Goal: Navigation & Orientation: Understand site structure

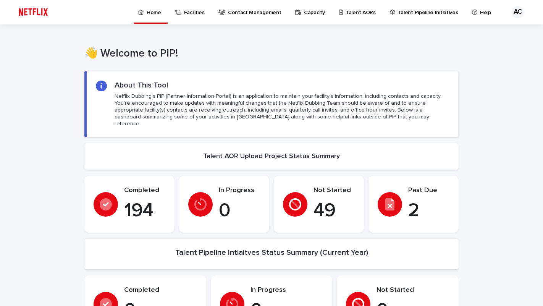
click at [240, 15] on p "Contact Management" at bounding box center [254, 8] width 53 height 16
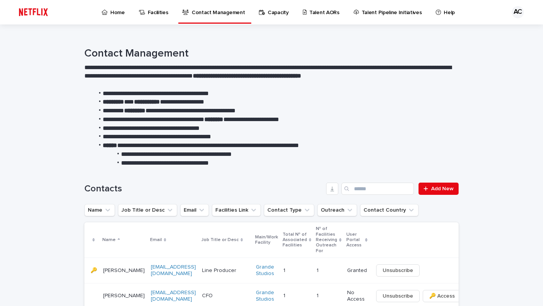
click at [271, 17] on link "Capacity" at bounding box center [275, 12] width 34 height 24
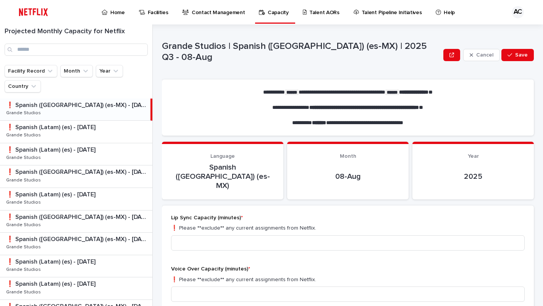
click at [111, 14] on p "Home" at bounding box center [117, 8] width 15 height 16
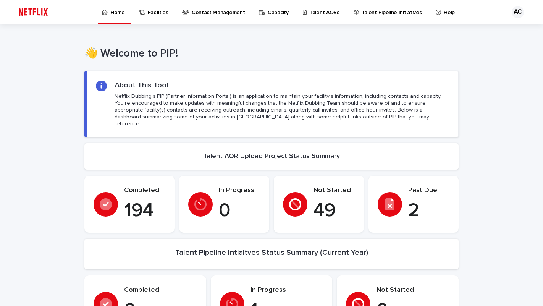
click at [171, 19] on div "Facilities" at bounding box center [155, 12] width 40 height 24
click at [167, 16] on link "Facilities" at bounding box center [155, 12] width 34 height 24
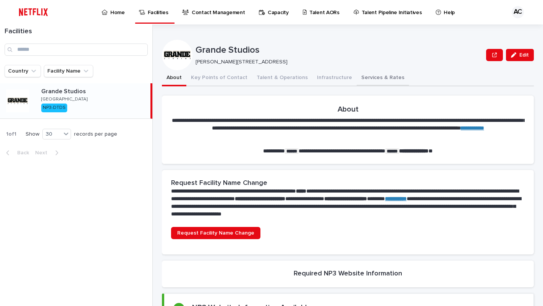
click at [370, 81] on button "Services & Rates" at bounding box center [383, 78] width 52 height 16
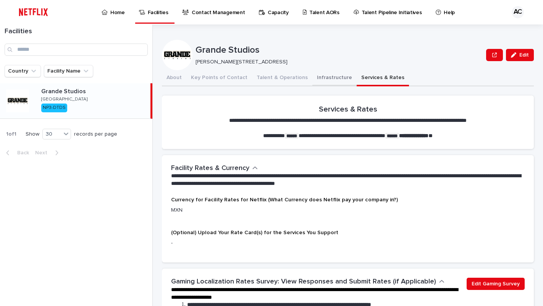
click at [325, 76] on button "Infrastructure" at bounding box center [334, 78] width 44 height 16
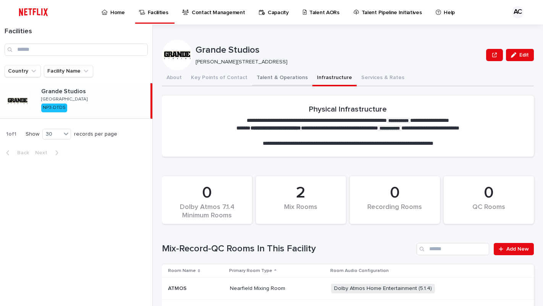
click at [278, 82] on button "Talent & Operations" at bounding box center [282, 78] width 60 height 16
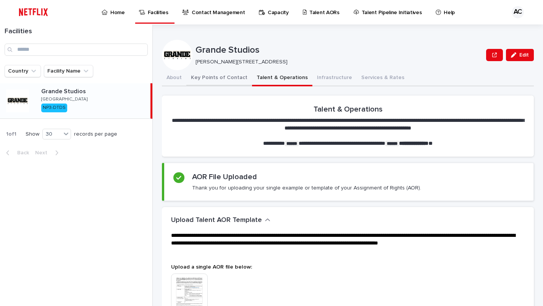
click at [230, 79] on button "Key Points of Contact" at bounding box center [219, 78] width 66 height 16
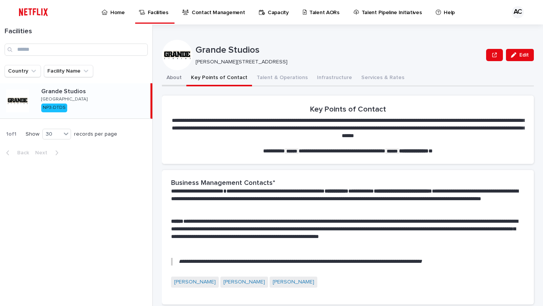
click at [173, 74] on button "About" at bounding box center [174, 78] width 24 height 16
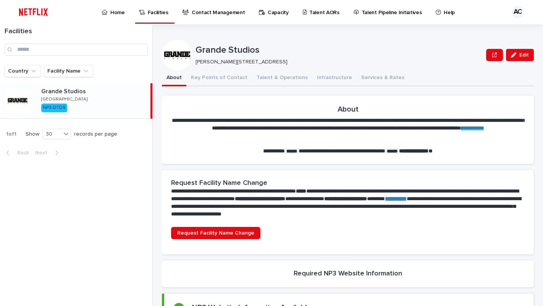
click at [119, 13] on p "Home" at bounding box center [117, 8] width 15 height 16
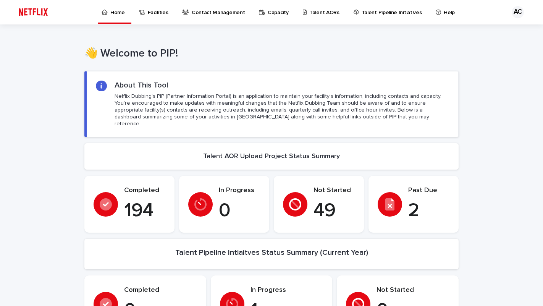
click at [201, 10] on p "Contact Management" at bounding box center [218, 8] width 53 height 16
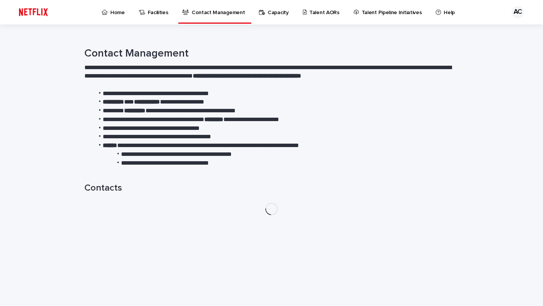
click at [263, 19] on link "Capacity" at bounding box center [275, 12] width 34 height 24
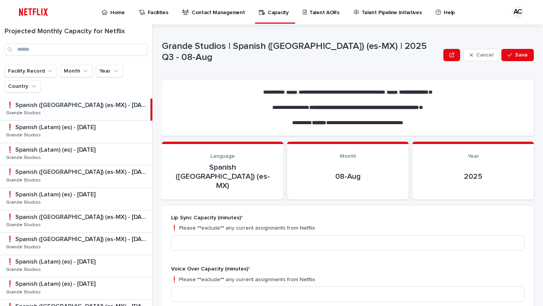
click at [322, 13] on p "Talent AORs" at bounding box center [324, 8] width 30 height 16
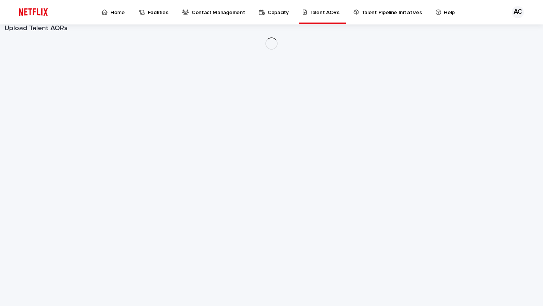
click at [387, 18] on link "Talent Pipeline Initiatives" at bounding box center [389, 12] width 73 height 24
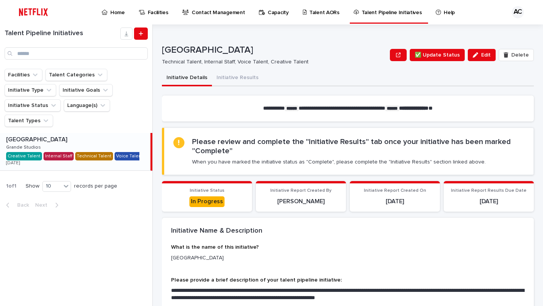
click at [444, 13] on p "Help" at bounding box center [449, 8] width 11 height 16
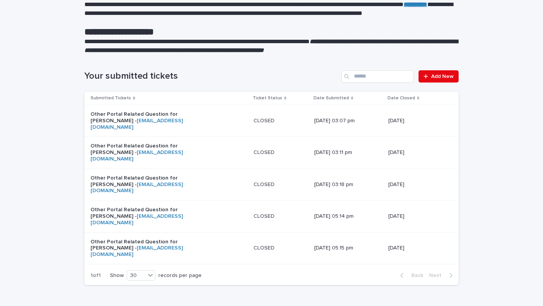
scroll to position [108, 0]
